Goal: Find contact information: Obtain details needed to contact an individual or organization

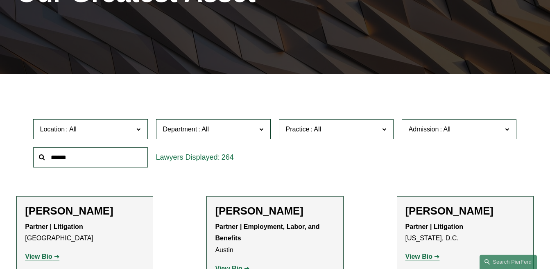
scroll to position [136, 0]
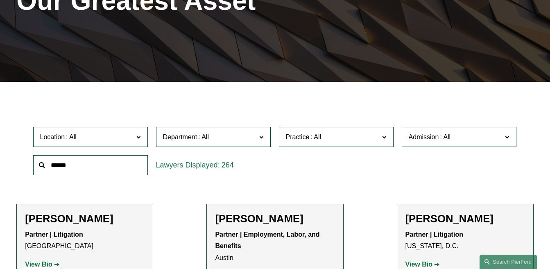
click at [148, 171] on input "text" at bounding box center [90, 165] width 115 height 20
type input "*******"
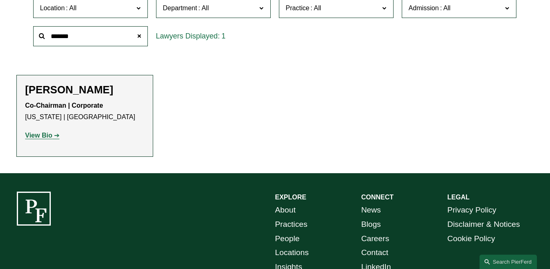
scroll to position [273, 0]
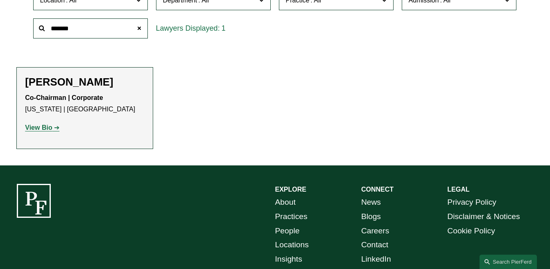
click at [57, 131] on link "View Bio" at bounding box center [42, 127] width 34 height 7
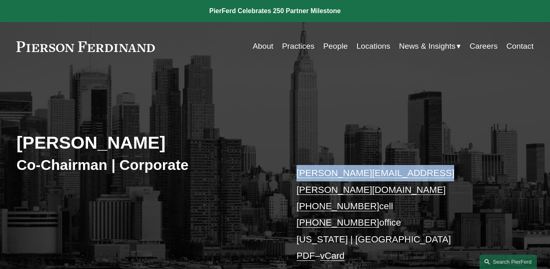
drag, startPoint x: 299, startPoint y: 175, endPoint x: 430, endPoint y: 173, distance: 131.4
click at [430, 173] on div "[PERSON_NAME] Co-Chairman | Corporate [PERSON_NAME][EMAIL_ADDRESS][PERSON_NAME]…" at bounding box center [275, 186] width 550 height 199
copy link "[PERSON_NAME][EMAIL_ADDRESS][PERSON_NAME][DOMAIN_NAME]"
click at [525, 43] on link "Contact" at bounding box center [519, 46] width 27 height 16
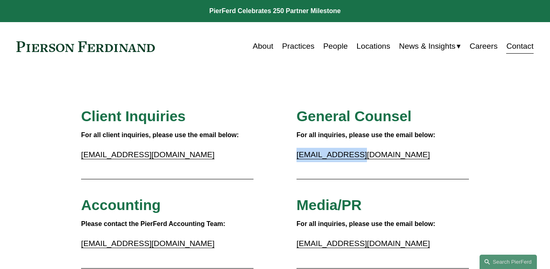
drag, startPoint x: 292, startPoint y: 158, endPoint x: 360, endPoint y: 152, distance: 68.2
click at [244, 70] on div "Skip to Content About Practices People Locations" at bounding box center [275, 46] width 550 height 48
drag, startPoint x: 161, startPoint y: 48, endPoint x: 28, endPoint y: 48, distance: 133.4
click at [41, 48] on div "About Practices People Locations News & Insights News" at bounding box center [274, 46] width 517 height 16
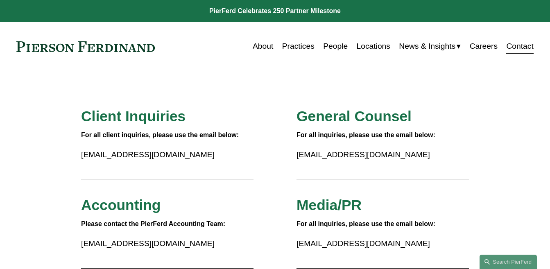
drag, startPoint x: 13, startPoint y: 47, endPoint x: 168, endPoint y: 47, distance: 155.1
click at [168, 47] on div "Skip to Content About Practices People Locations" at bounding box center [275, 46] width 550 height 48
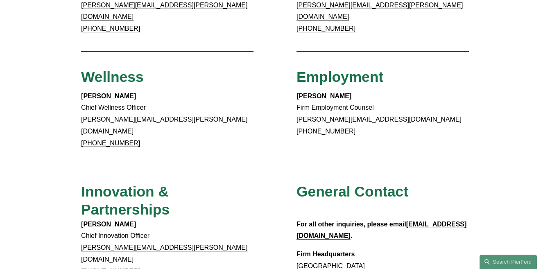
scroll to position [783, 0]
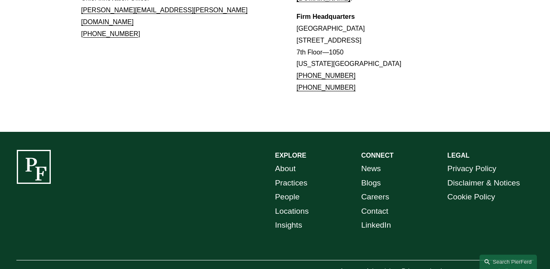
drag, startPoint x: 23, startPoint y: 245, endPoint x: 75, endPoint y: 243, distance: 52.0
copy p "[PERSON_NAME]"
